Goal: Information Seeking & Learning: Learn about a topic

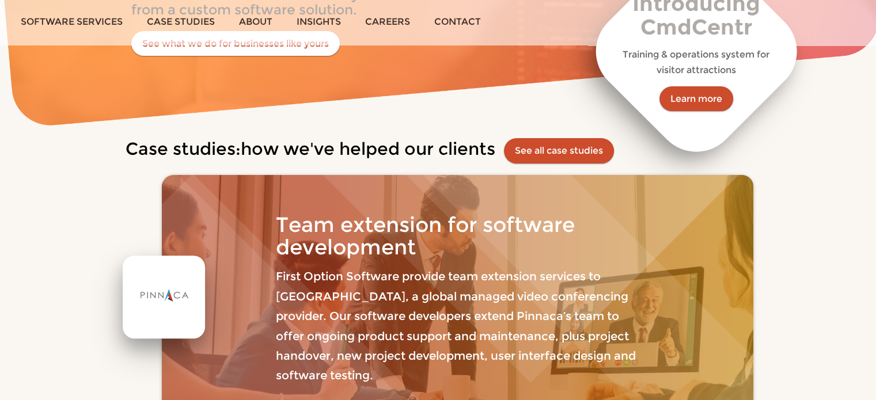
scroll to position [113, 0]
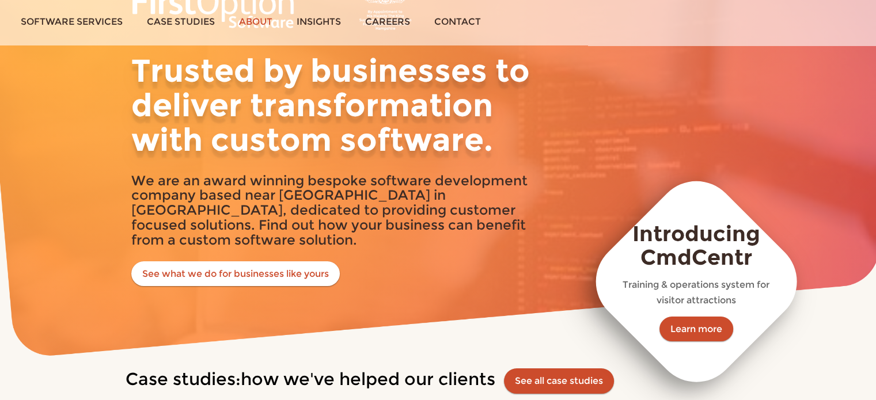
click at [250, 20] on link "About" at bounding box center [256, 21] width 58 height 43
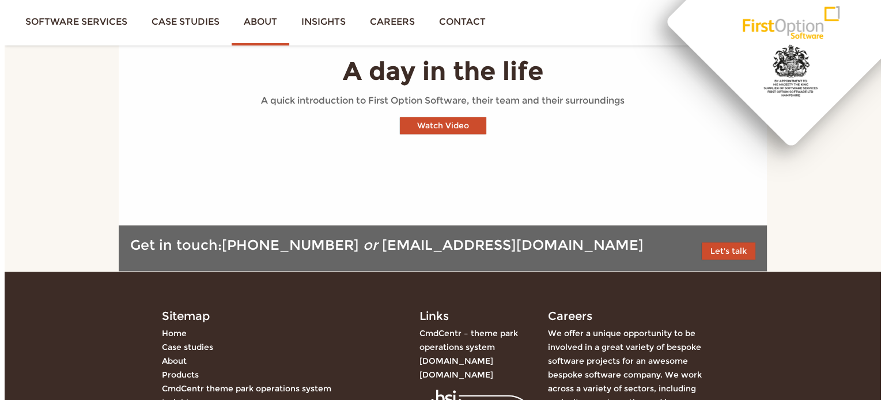
scroll to position [1152, 0]
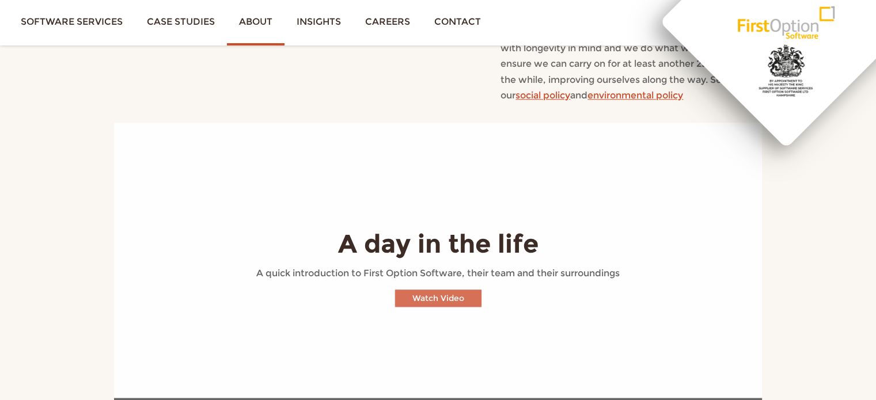
click at [435, 290] on button "Watch Video" at bounding box center [438, 298] width 86 height 17
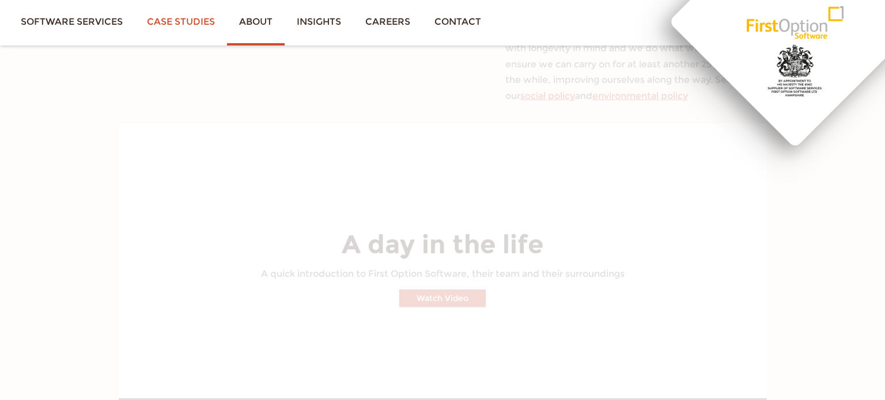
click at [169, 20] on link "Case studies" at bounding box center [181, 21] width 92 height 43
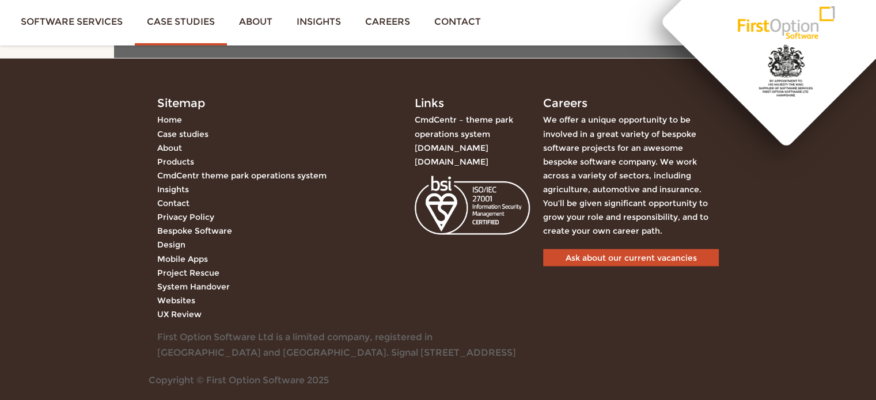
scroll to position [2767, 0]
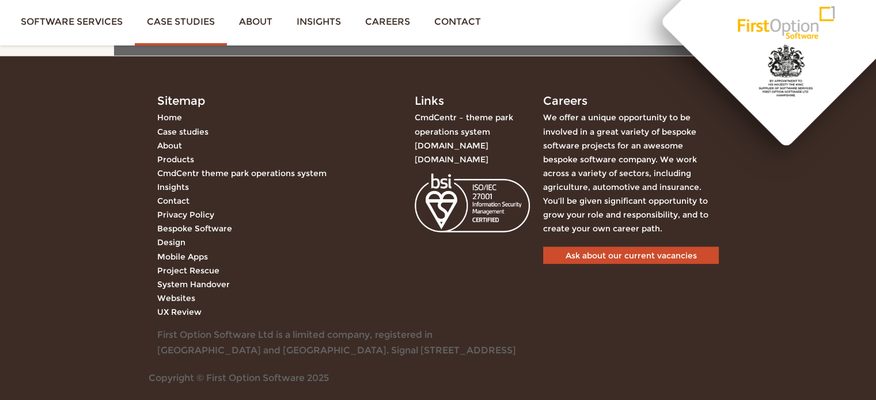
click at [182, 154] on link "Products" at bounding box center [175, 159] width 37 height 10
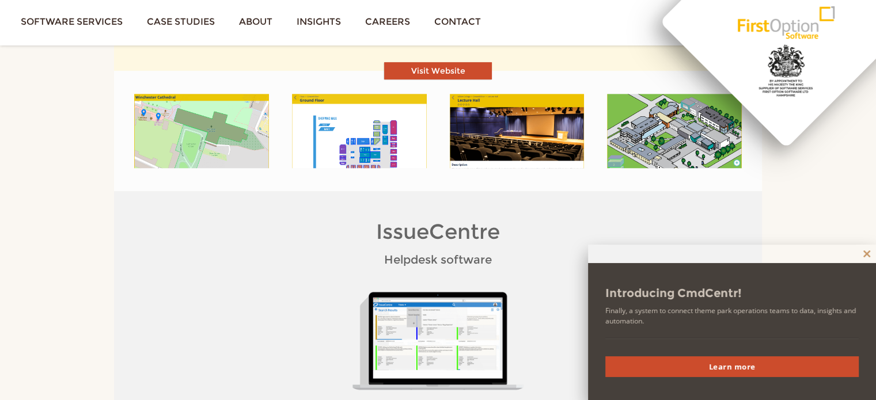
scroll to position [634, 0]
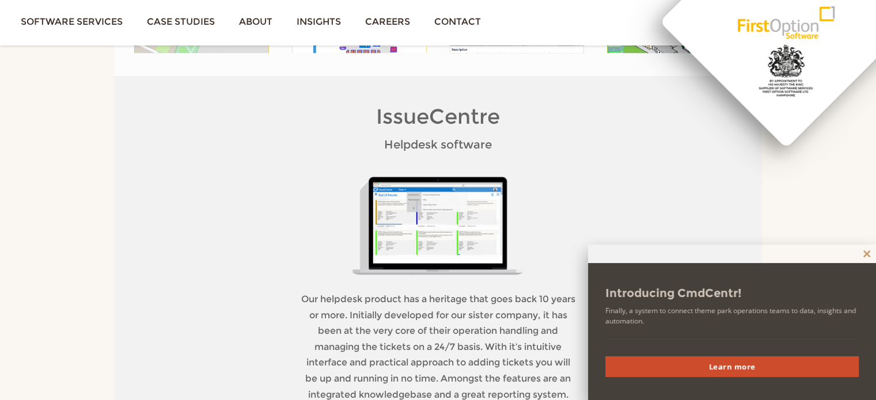
click at [866, 253] on span at bounding box center [867, 254] width 18 height 7
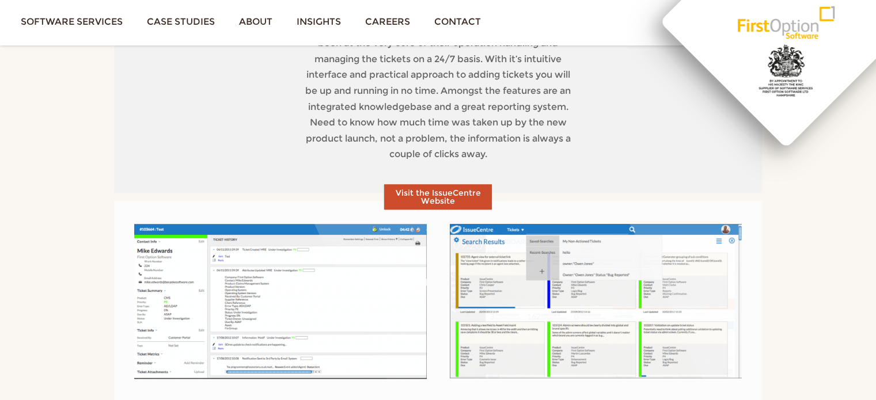
scroll to position [1037, 0]
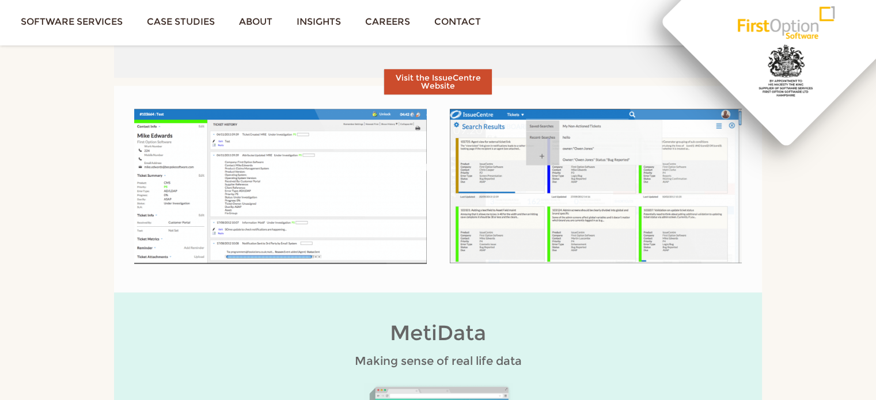
click at [267, 220] on img at bounding box center [280, 186] width 293 height 155
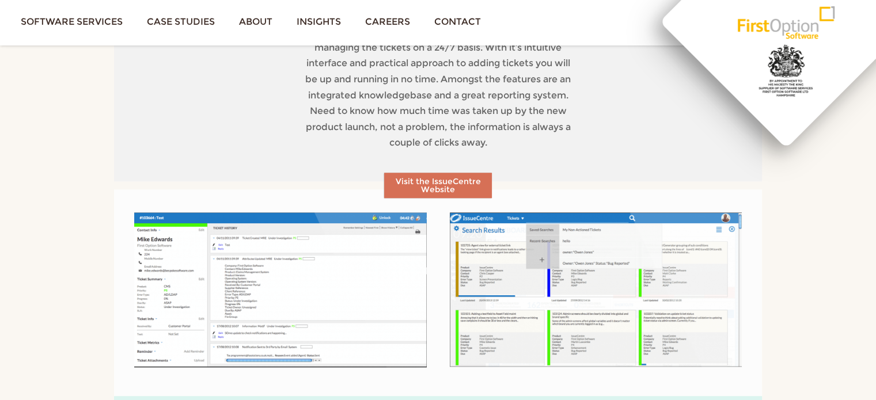
scroll to position [991, 0]
